Goal: Book appointment/travel/reservation

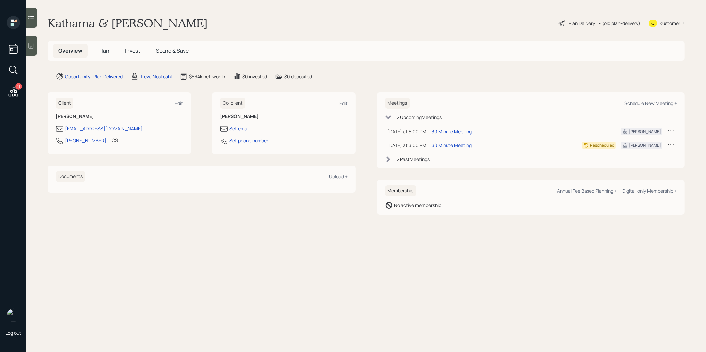
click at [643, 99] on div "Meetings Schedule New Meeting +" at bounding box center [531, 103] width 292 height 11
click at [642, 102] on div "Schedule New Meeting +" at bounding box center [650, 103] width 53 height 6
select select "8b79112e-3cfb-44f9-89e7-15267fe946c1"
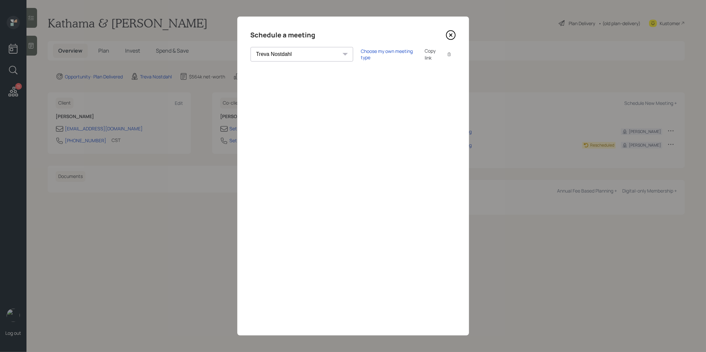
click at [424, 54] on div "Copy link" at bounding box center [431, 54] width 15 height 14
